Goal: Information Seeking & Learning: Learn about a topic

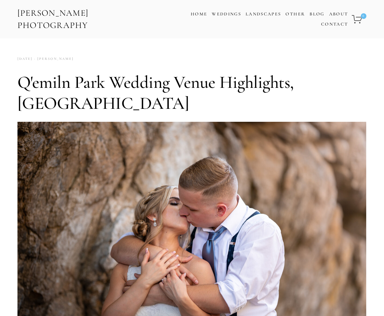
click at [82, 28] on link "[PERSON_NAME] Photography" at bounding box center [89, 19] width 144 height 28
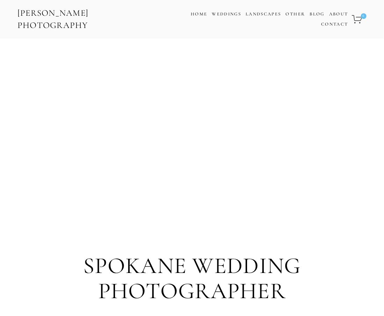
scroll to position [557, 0]
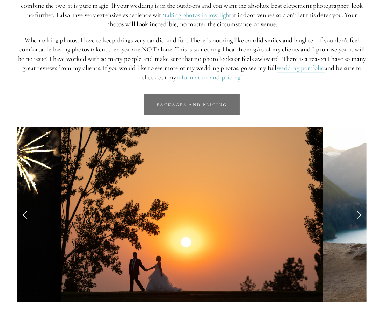
click at [230, 112] on link "Packages and Pricing" at bounding box center [191, 104] width 95 height 21
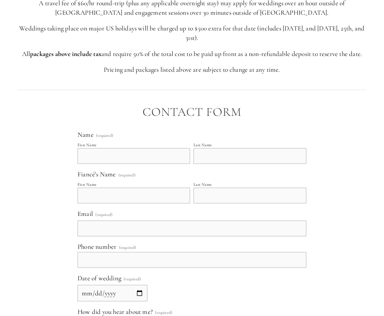
scroll to position [1299, 0]
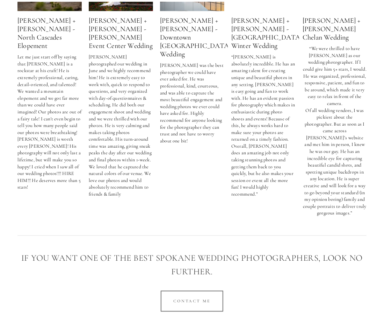
scroll to position [557, 0]
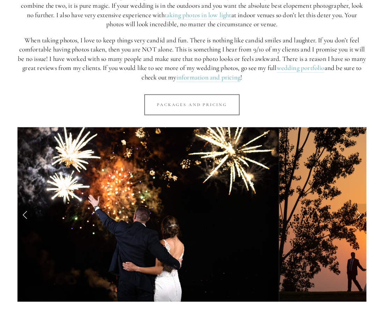
click at [314, 74] on p "When taking photos, I love to keep things very candid and fun. There is nothing…" at bounding box center [191, 59] width 349 height 46
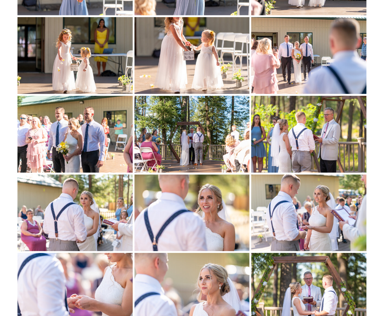
scroll to position [2413, 0]
